Goal: Task Accomplishment & Management: Complete application form

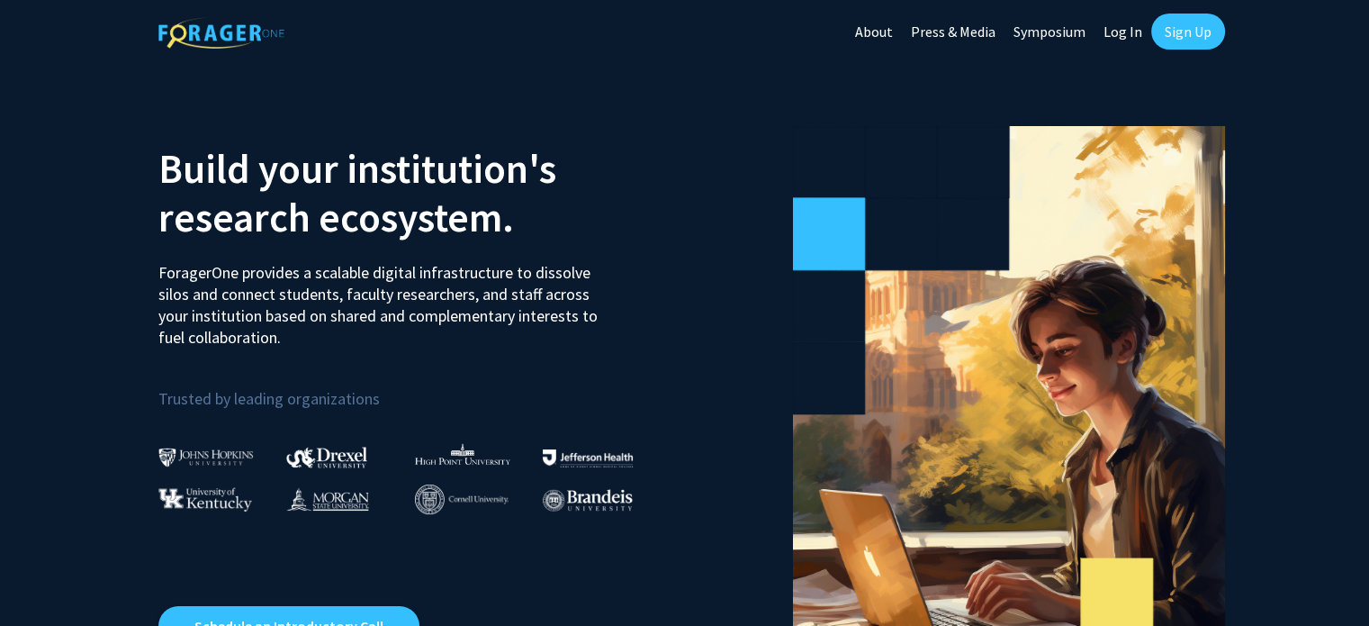
click at [117, 423] on section "Build your institution's research ecosystem. ForagerOne provides a scalable dig…" at bounding box center [684, 405] width 1369 height 684
click at [1115, 37] on link "Log In" at bounding box center [1123, 31] width 57 height 63
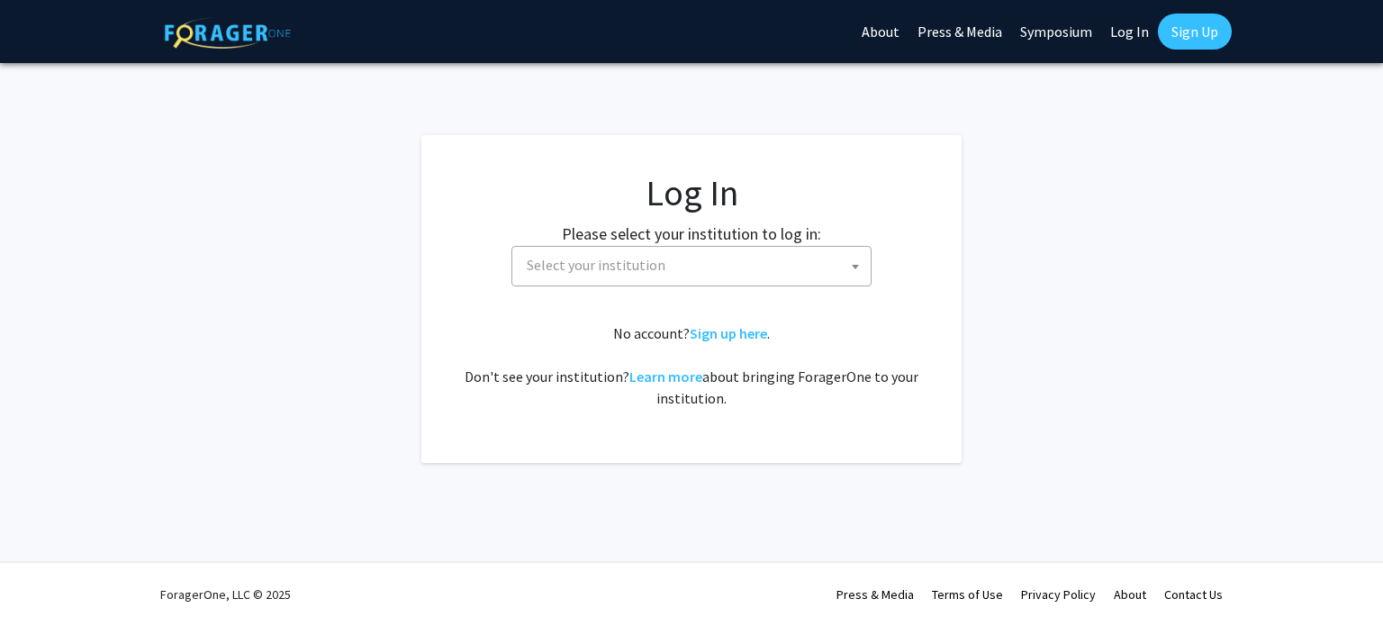
click at [601, 287] on fg-card-body "Log In Please select your institution to log in: [GEOGRAPHIC_DATA] [GEOGRAPHIC_…" at bounding box center [691, 299] width 468 height 256
click at [580, 271] on span "Select your institution" at bounding box center [596, 265] width 139 height 18
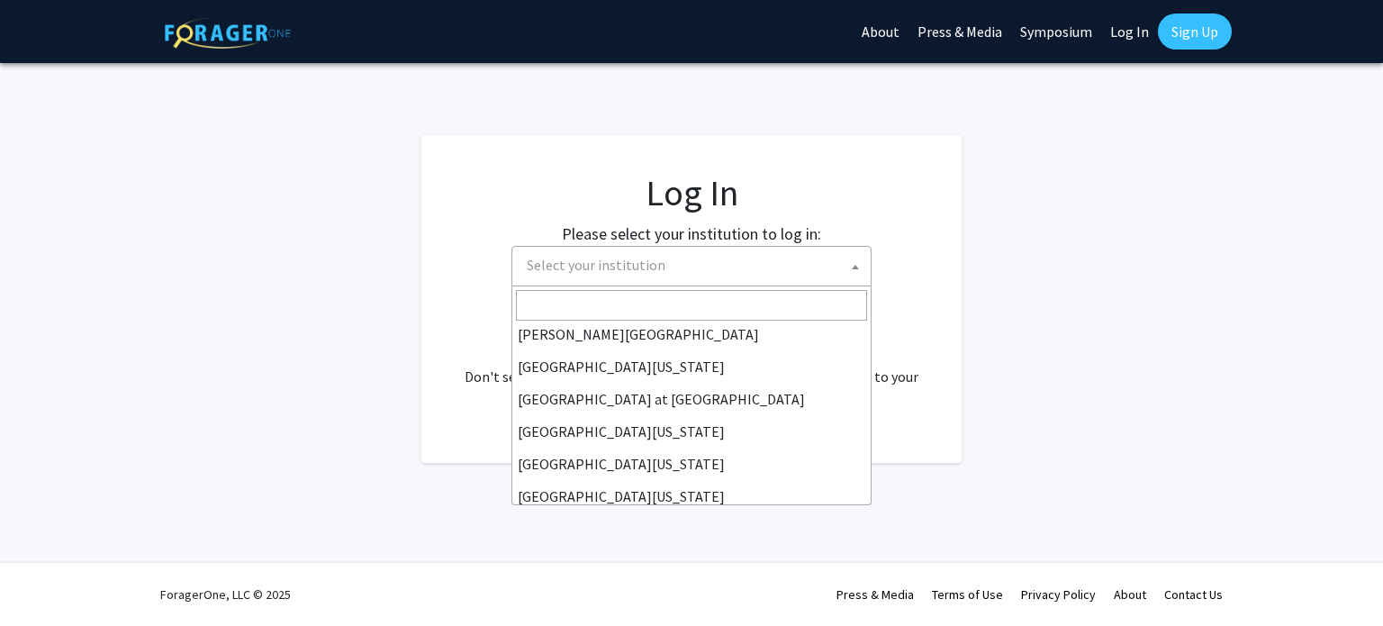
scroll to position [630, 0]
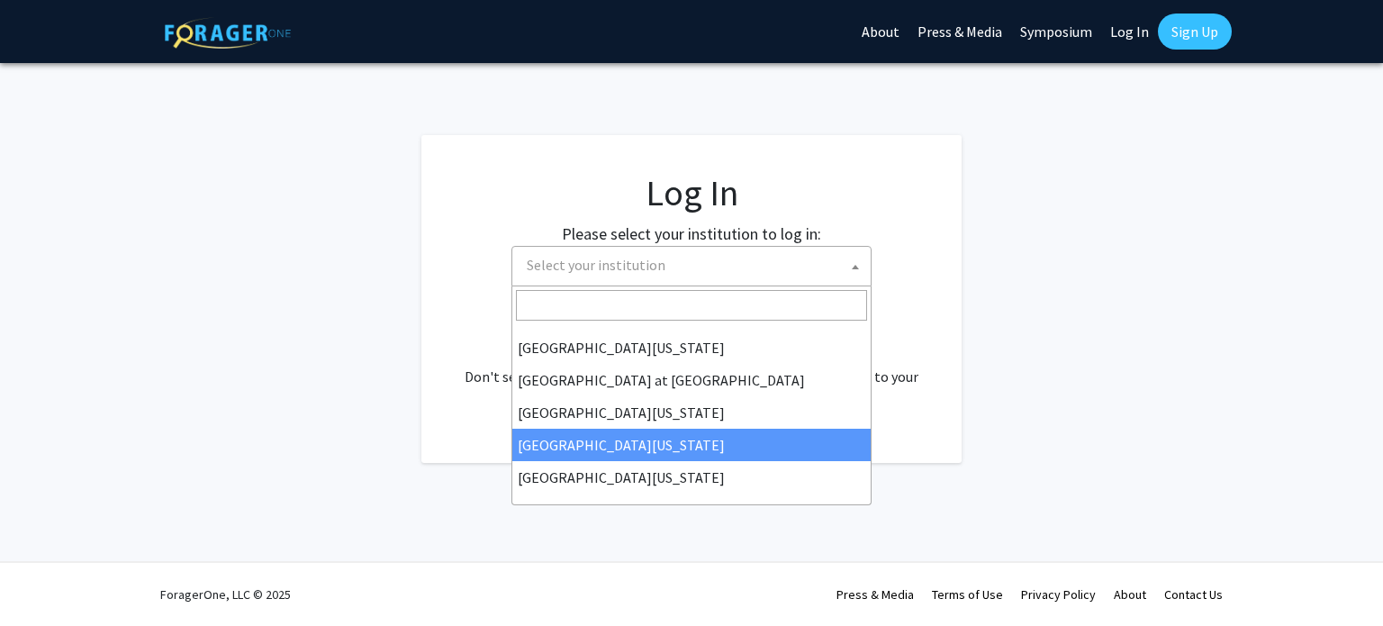
select select "31"
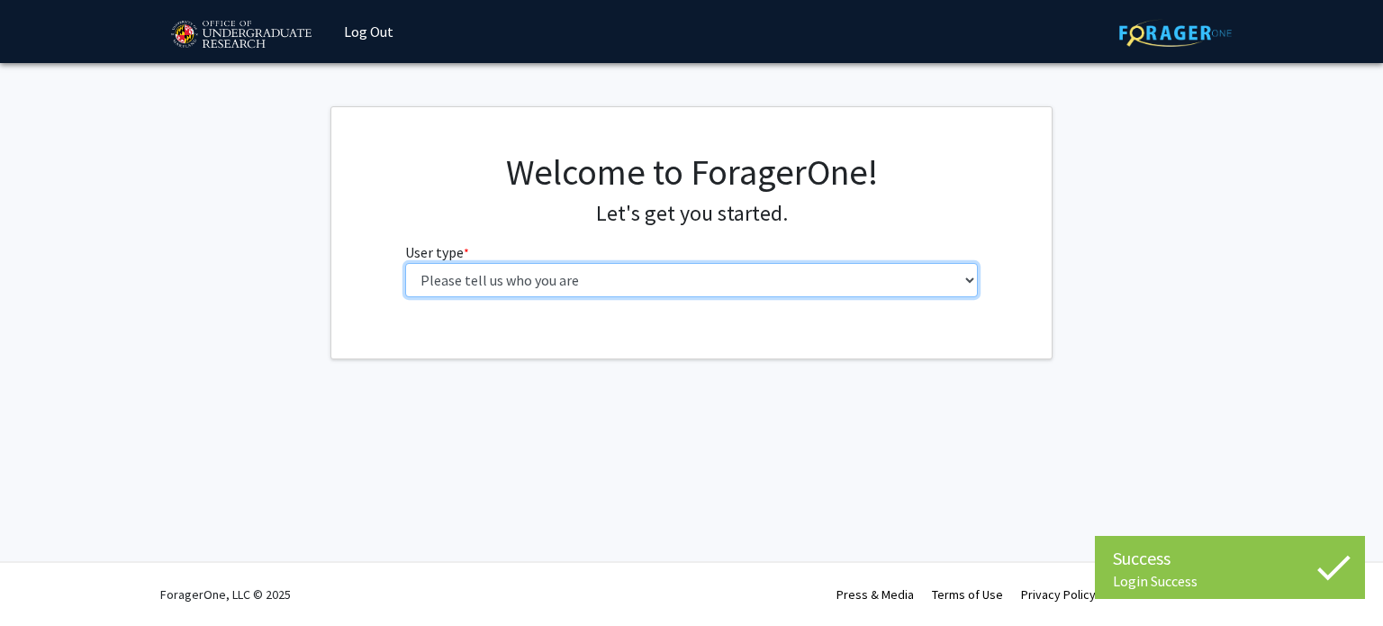
click at [595, 277] on select "Please tell us who you are Undergraduate Student Master's Student Doctoral Cand…" at bounding box center [691, 280] width 573 height 34
select select "1: undergrad"
click at [405, 263] on select "Please tell us who you are Undergraduate Student Master's Student Doctoral Cand…" at bounding box center [691, 280] width 573 height 34
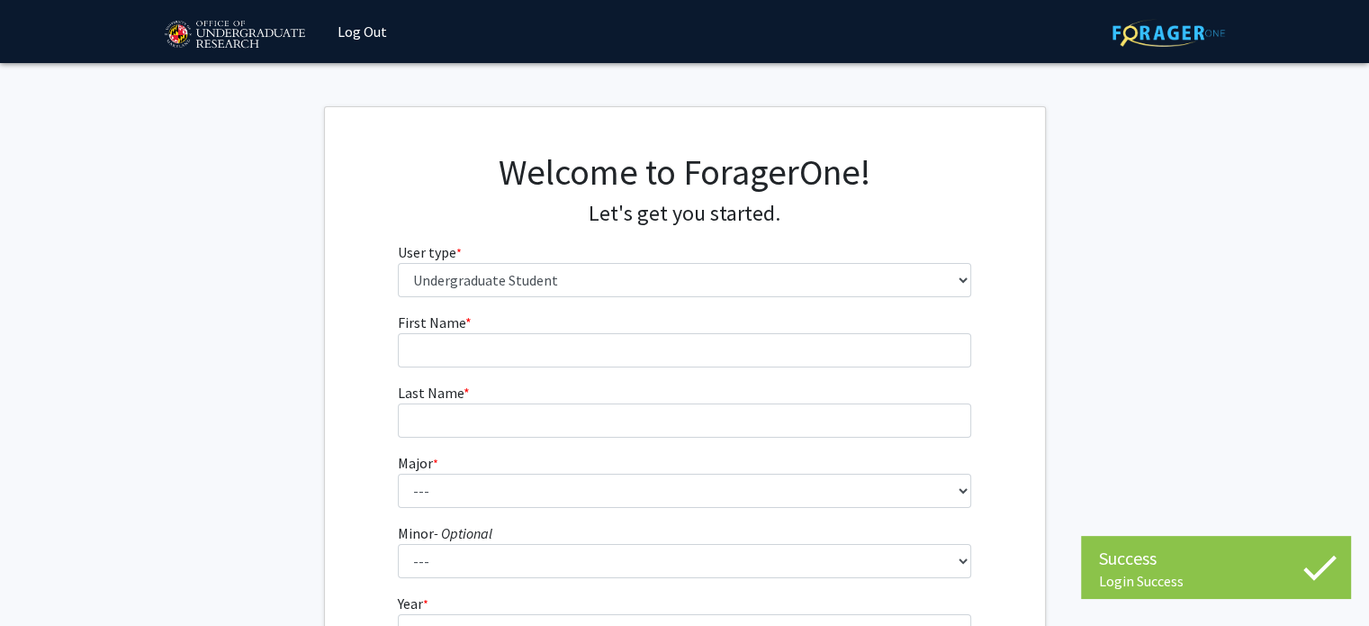
click at [903, 368] on form "First Name * required Last Name * required Major * required --- Accounting Aero…" at bounding box center [684, 530] width 573 height 439
